Goal: Task Accomplishment & Management: Complete application form

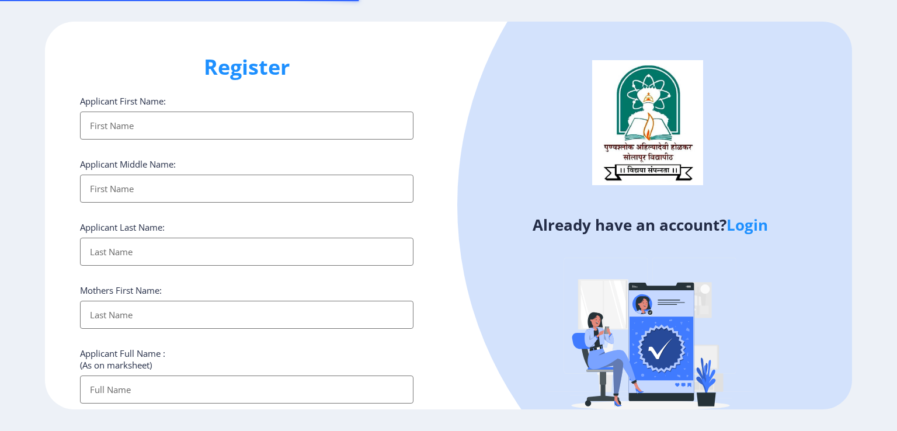
select select
click at [748, 227] on link "Login" at bounding box center [747, 224] width 41 height 21
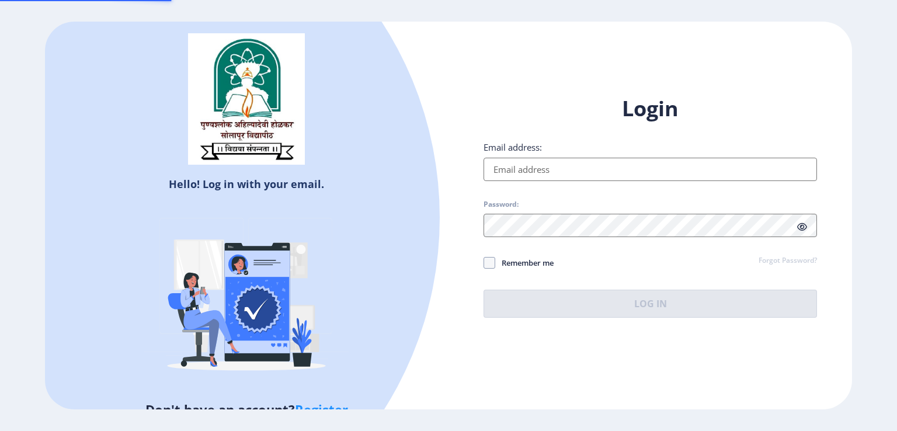
type input "[EMAIL_ADDRESS][DOMAIN_NAME]"
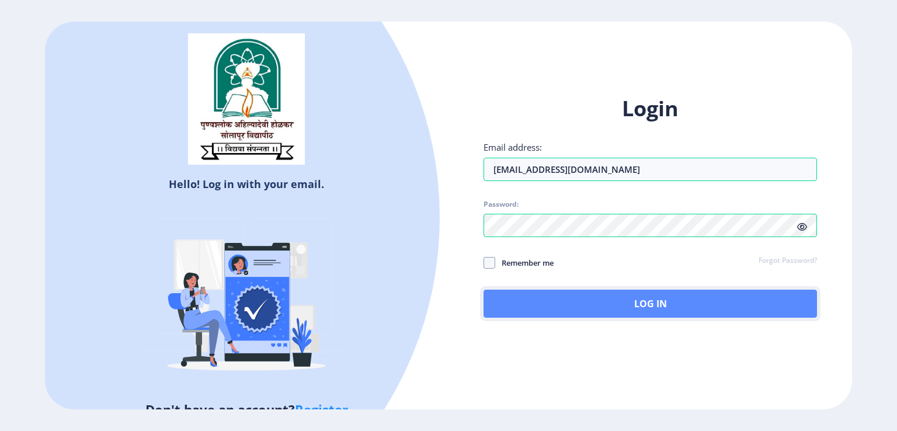
click at [604, 302] on button "Log In" at bounding box center [651, 304] width 334 height 28
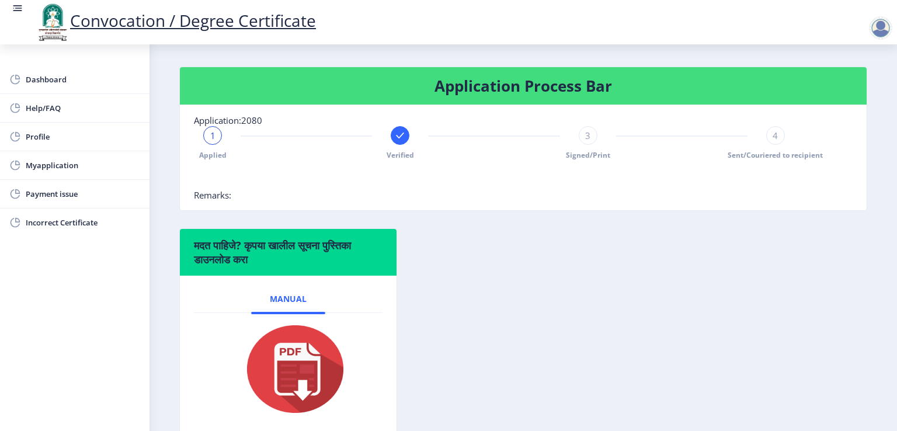
scroll to position [234, 0]
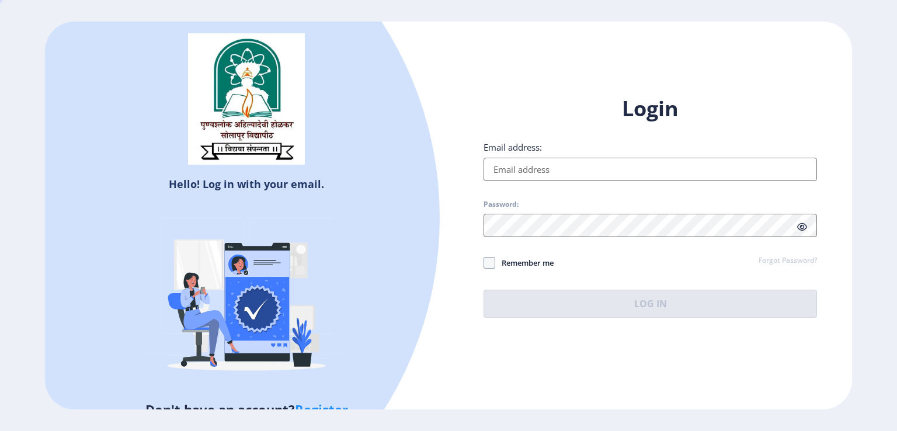
type input "[EMAIL_ADDRESS][DOMAIN_NAME]"
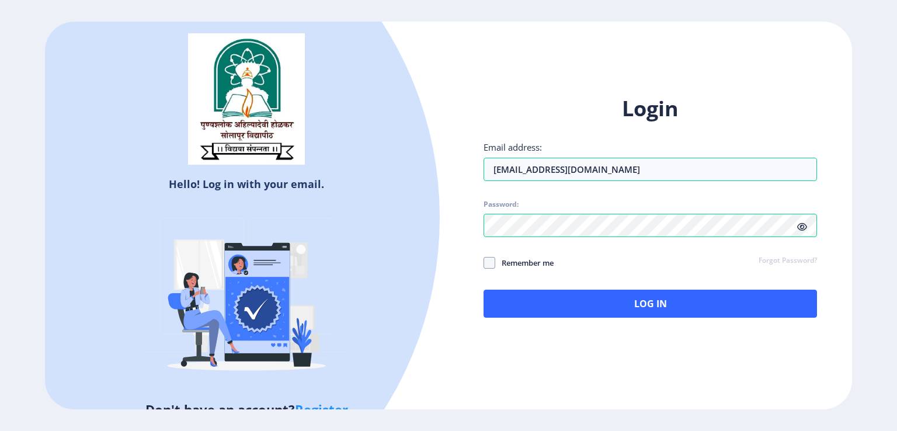
select select
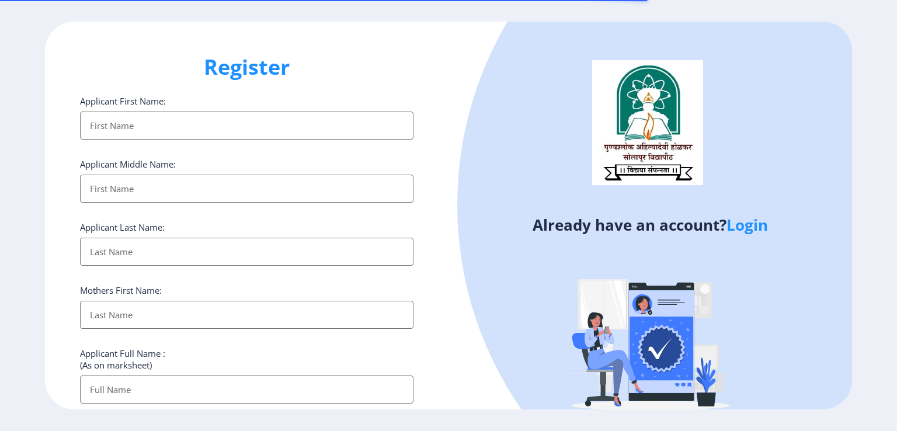
select select
